Goal: Information Seeking & Learning: Check status

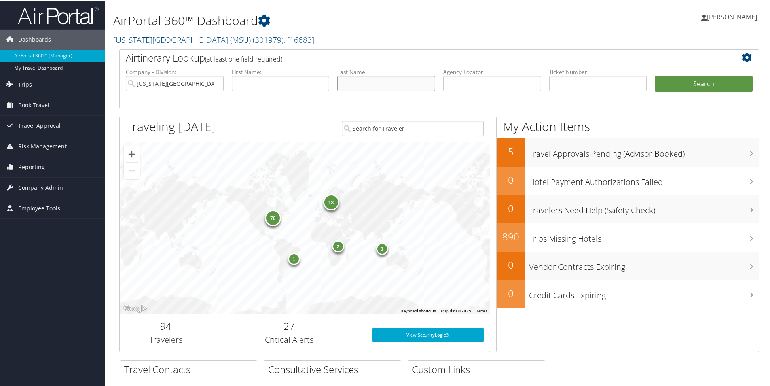
click at [370, 78] on input "text" at bounding box center [386, 82] width 98 height 15
type input "flores"
click at [654, 75] on button "Search" at bounding box center [703, 83] width 98 height 16
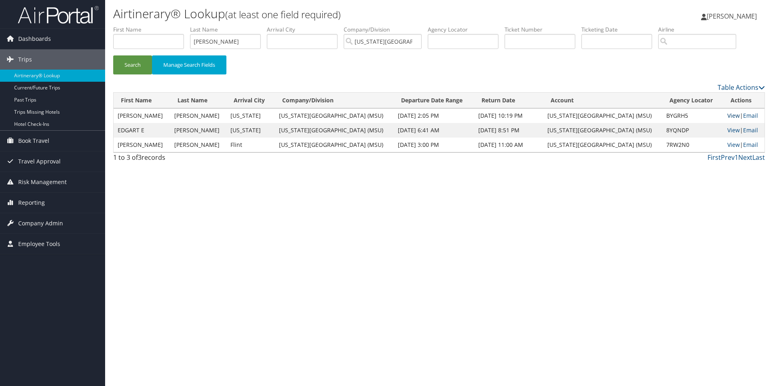
click at [727, 115] on link "View" at bounding box center [733, 116] width 13 height 8
click at [214, 39] on input "flores" at bounding box center [225, 41] width 71 height 15
type input "f"
click at [113, 55] on button "Search" at bounding box center [132, 64] width 39 height 19
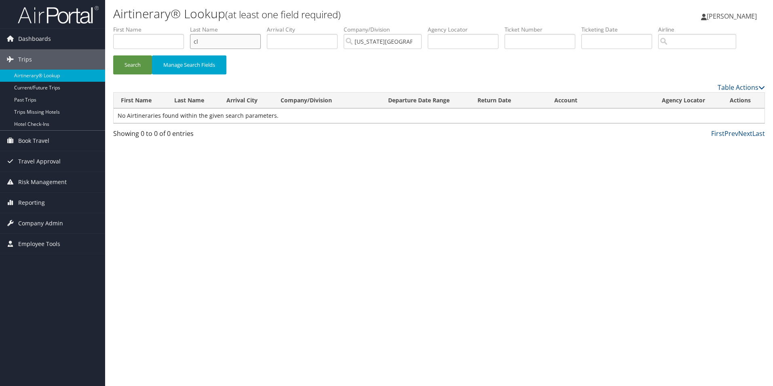
type input "c"
type input "flores"
click at [113, 55] on button "Search" at bounding box center [132, 64] width 39 height 19
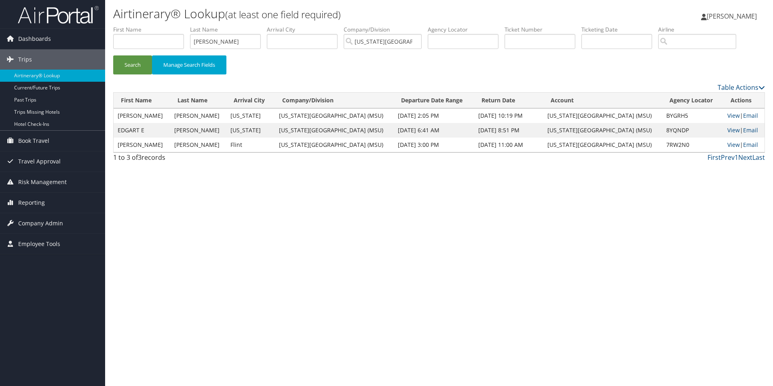
click at [303, 208] on div "Airtinerary® Lookup (at least one field required) Angela Dillingham Angela Dill…" at bounding box center [439, 193] width 668 height 386
drag, startPoint x: 218, startPoint y: 43, endPoint x: 181, endPoint y: 40, distance: 37.4
click at [181, 25] on ul "First Name Last Name flores Departure City Arrival City Company/Division Michig…" at bounding box center [439, 25] width 652 height 0
click at [520, 40] on input "text" at bounding box center [539, 41] width 71 height 15
paste input "0067255975704"
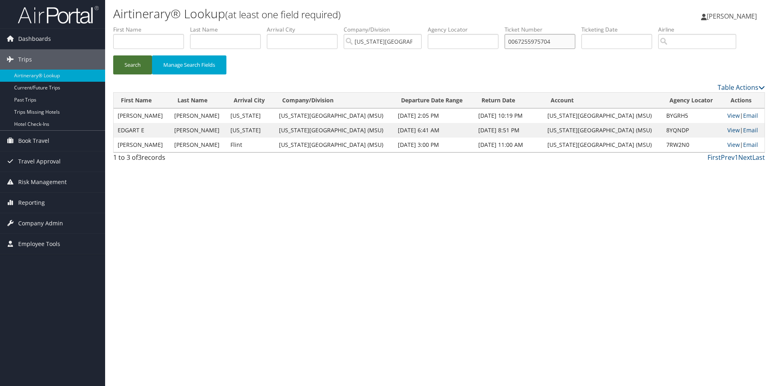
type input "0067255975704"
click at [132, 67] on button "Search" at bounding box center [132, 64] width 39 height 19
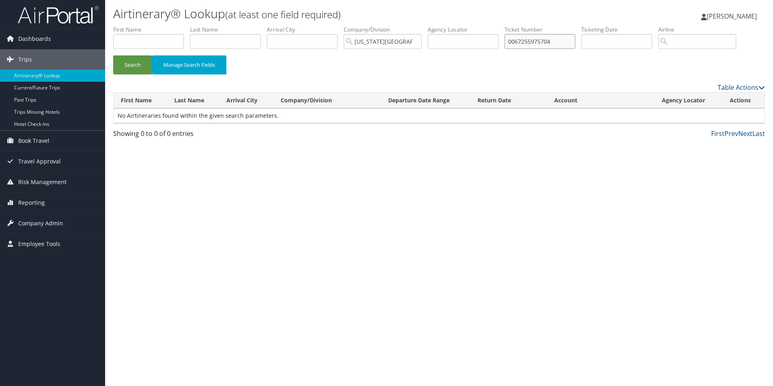
drag, startPoint x: 560, startPoint y: 46, endPoint x: 507, endPoint y: 47, distance: 53.0
click at [507, 25] on ul "First Name Last Name Departure City Arrival City Company/Division Michigan Stat…" at bounding box center [439, 25] width 652 height 0
click at [176, 37] on input "text" at bounding box center [148, 41] width 71 height 15
click at [137, 61] on button "Search" at bounding box center [132, 64] width 39 height 19
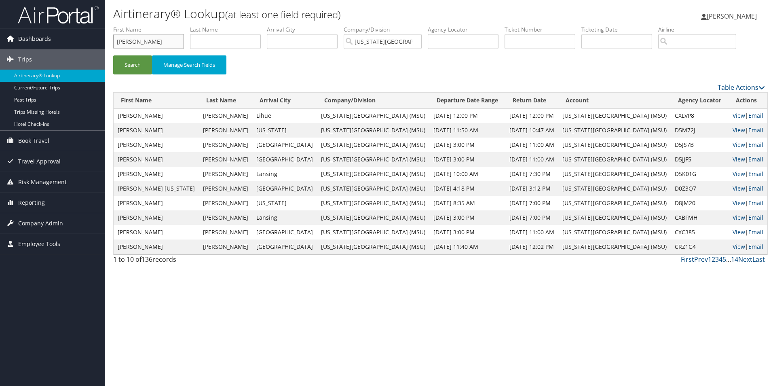
drag, startPoint x: 151, startPoint y: 47, endPoint x: 101, endPoint y: 48, distance: 50.5
click at [101, 48] on div "Dashboards AirPortal 360™ (Manager) My Travel Dashboard Trips Airtinerary® Look…" at bounding box center [386, 193] width 773 height 386
type input "claire"
click at [113, 55] on button "Search" at bounding box center [132, 64] width 39 height 19
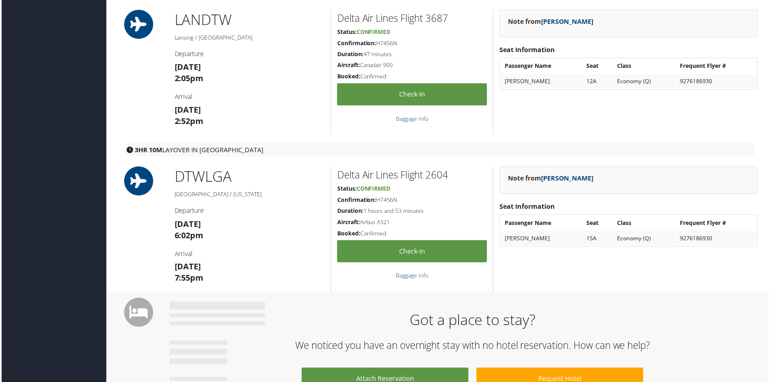
scroll to position [243, 0]
